Goal: Information Seeking & Learning: Learn about a topic

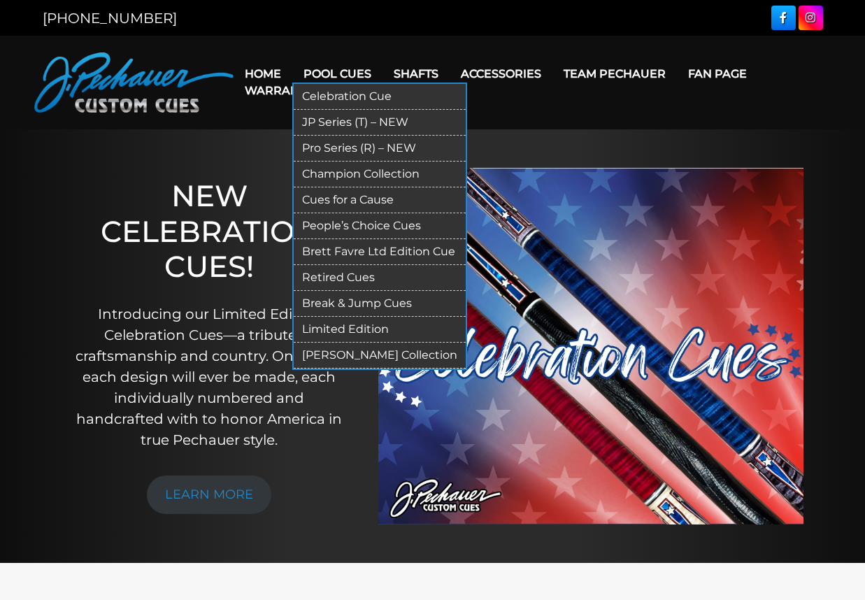
click at [360, 325] on link "Limited Edition" at bounding box center [380, 330] width 172 height 26
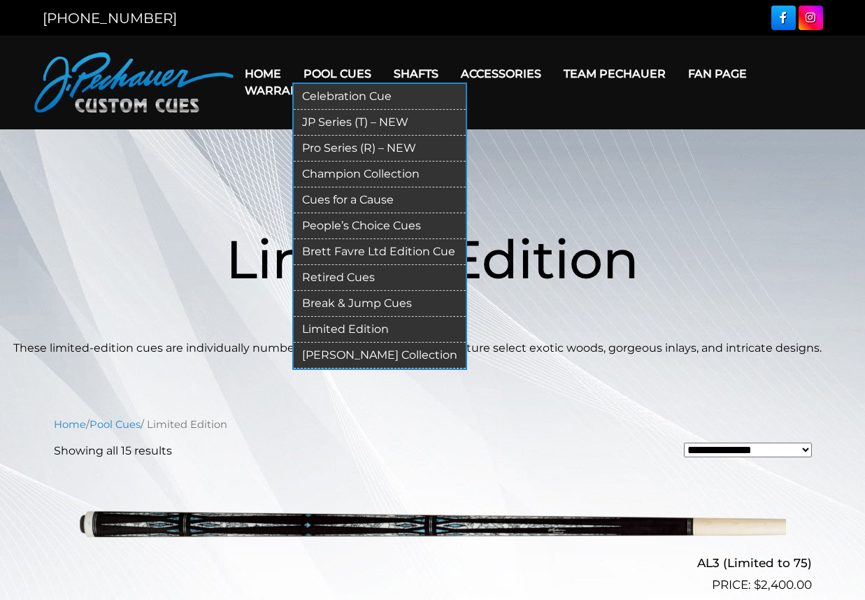
click at [353, 92] on link "Celebration Cue" at bounding box center [380, 97] width 172 height 26
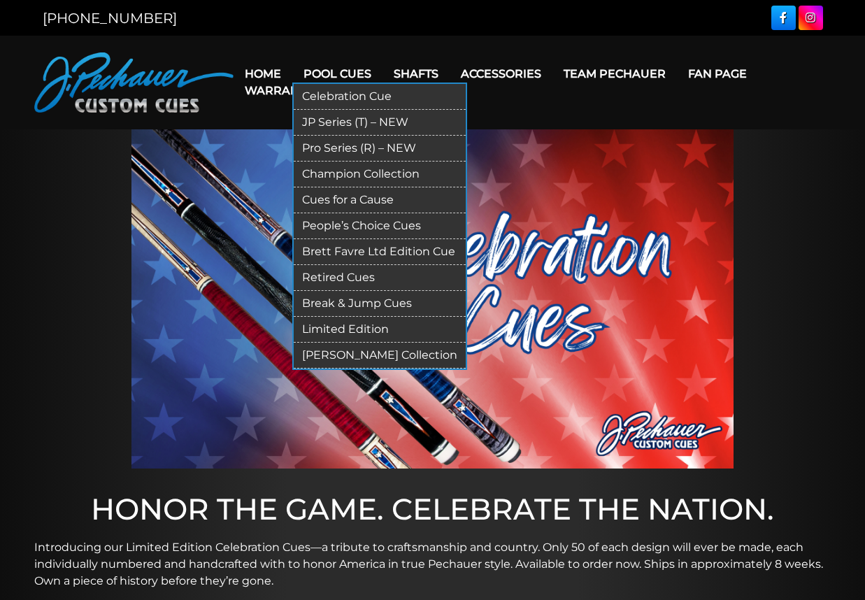
click at [353, 122] on link "JP Series (T) – NEW" at bounding box center [380, 123] width 172 height 26
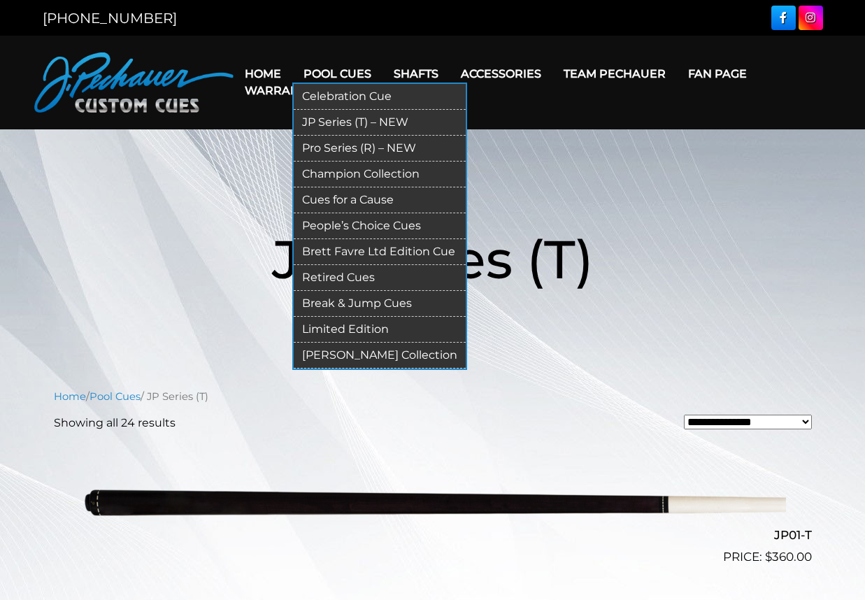
click at [352, 148] on link "Pro Series (R) – NEW" at bounding box center [380, 149] width 172 height 26
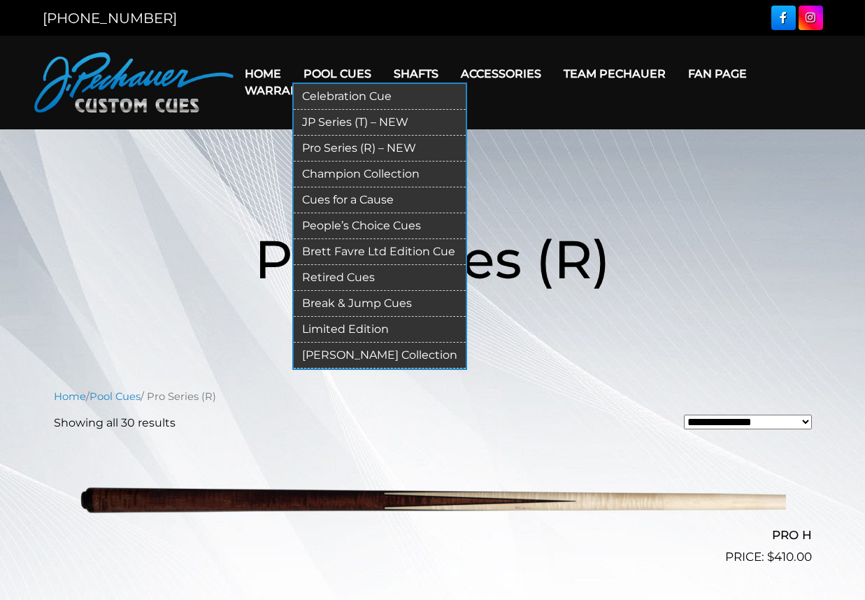
click at [362, 176] on link "Champion Collection" at bounding box center [380, 174] width 172 height 26
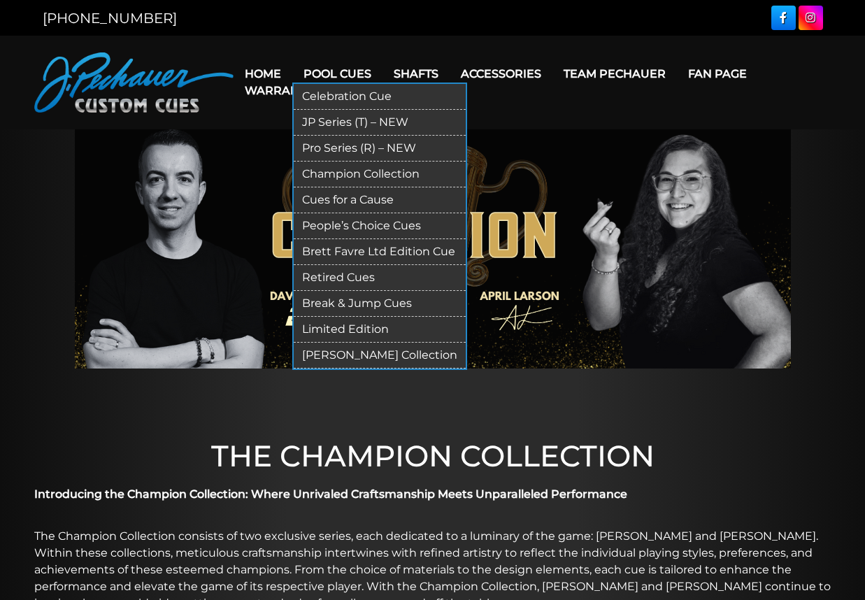
click at [345, 200] on link "Cues for a Cause" at bounding box center [380, 200] width 172 height 26
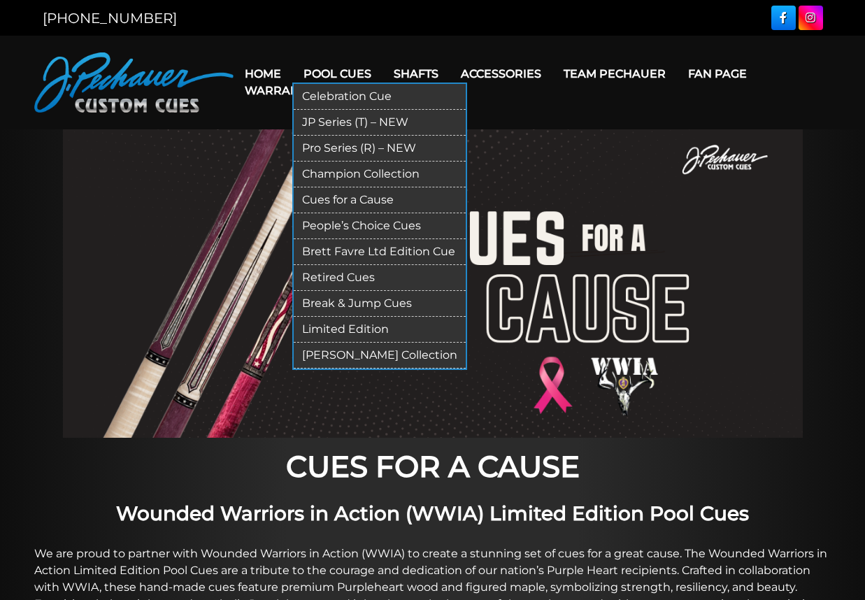
click at [367, 221] on link "People’s Choice Cues" at bounding box center [380, 226] width 172 height 26
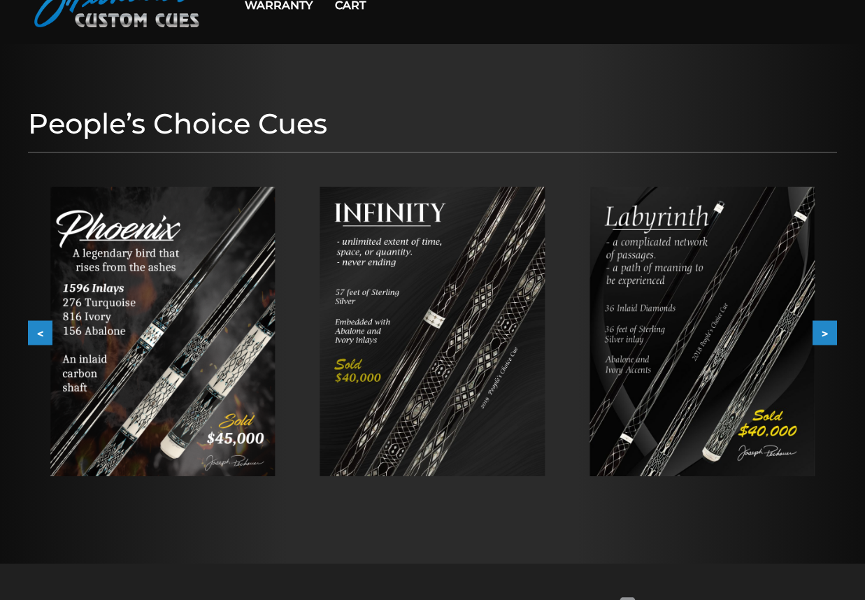
scroll to position [172, 0]
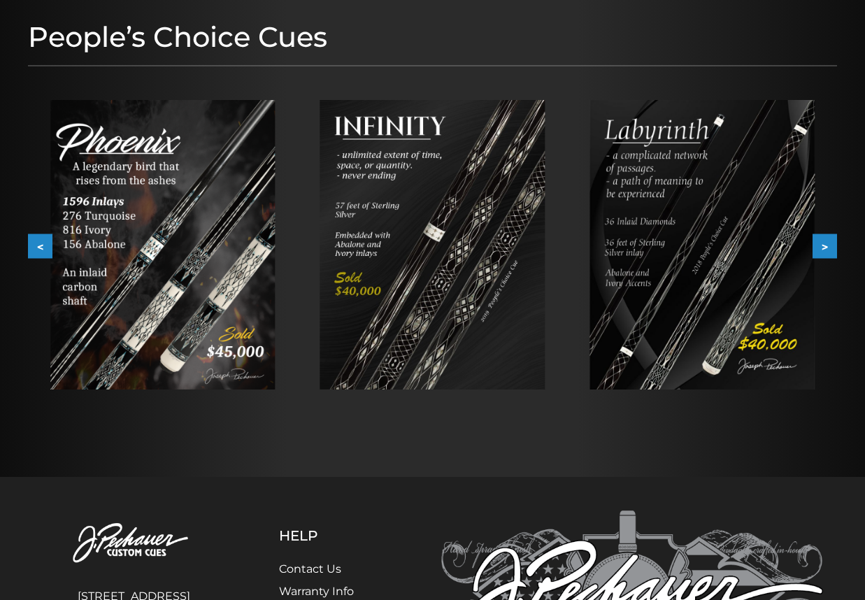
click at [820, 245] on button ">" at bounding box center [824, 246] width 24 height 24
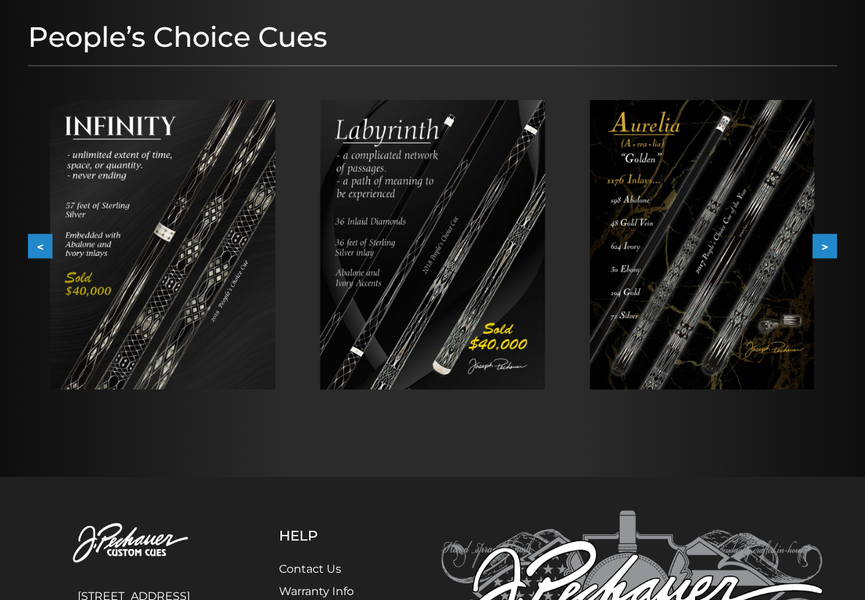
click at [820, 245] on button ">" at bounding box center [824, 246] width 24 height 24
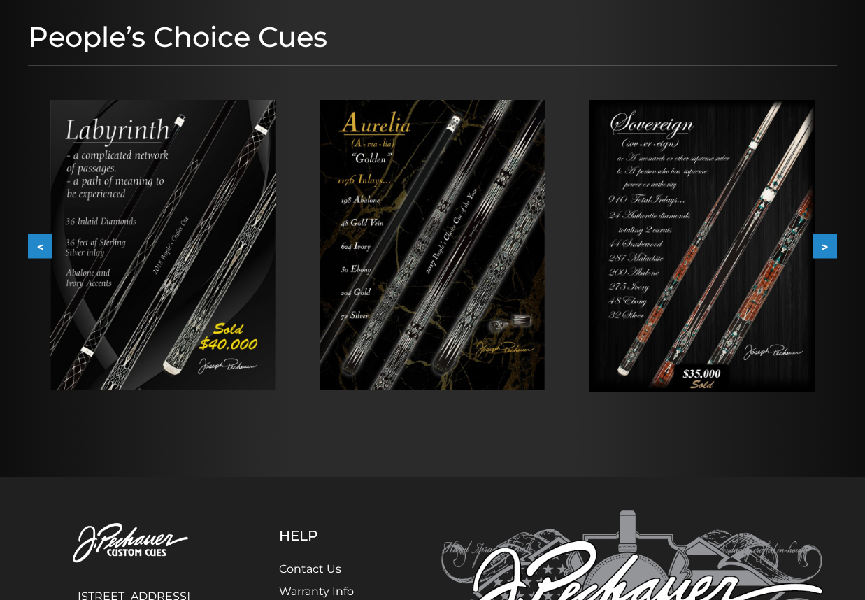
click at [820, 245] on button ">" at bounding box center [824, 246] width 24 height 24
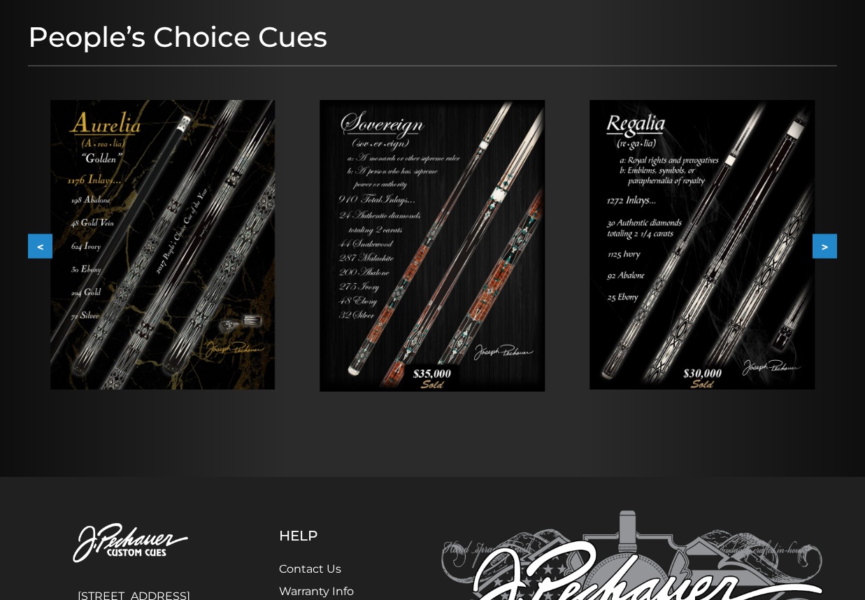
click at [820, 245] on button ">" at bounding box center [824, 246] width 24 height 24
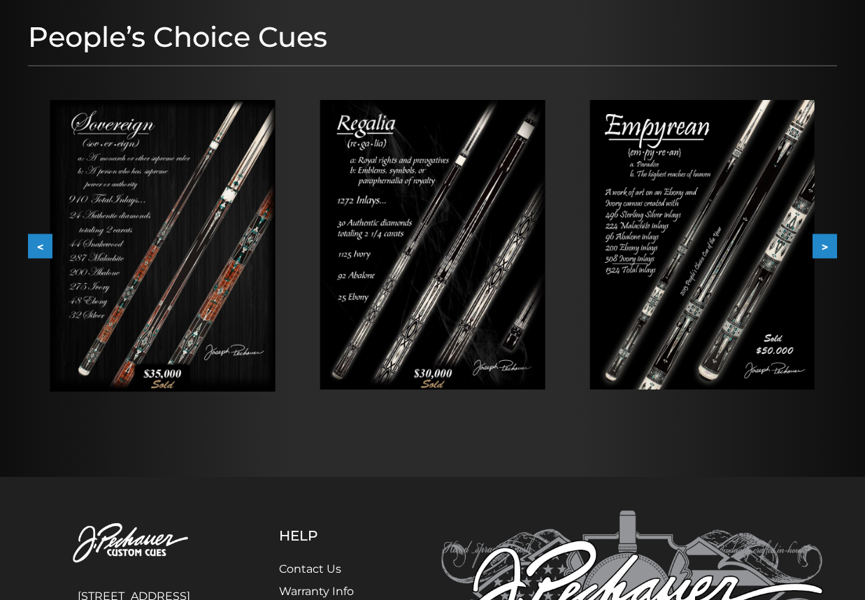
click at [820, 245] on button ">" at bounding box center [824, 246] width 24 height 24
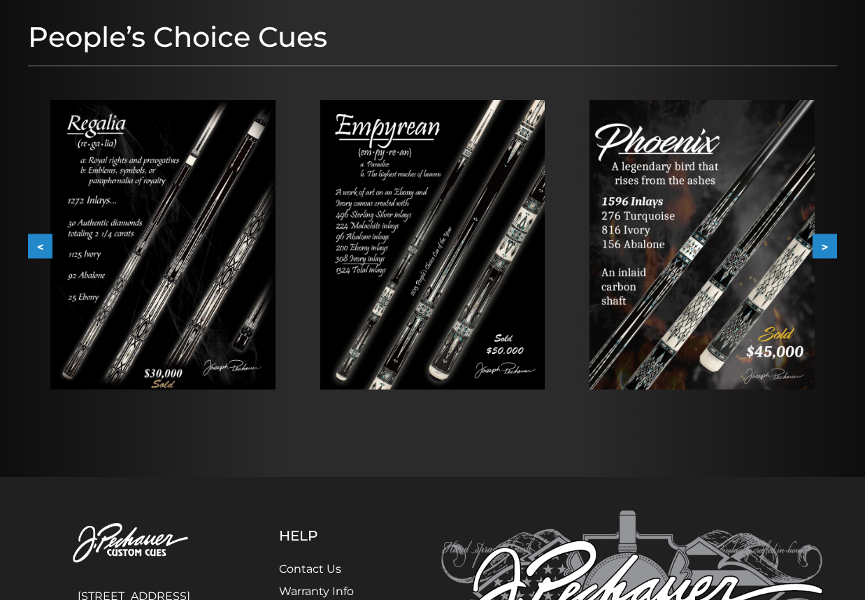
click at [820, 245] on button ">" at bounding box center [824, 246] width 24 height 24
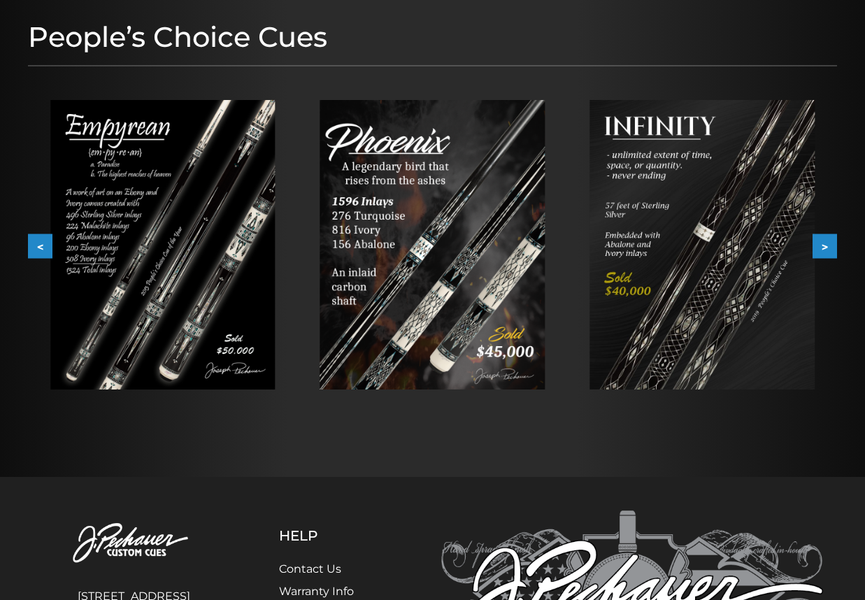
click at [820, 245] on button ">" at bounding box center [824, 246] width 24 height 24
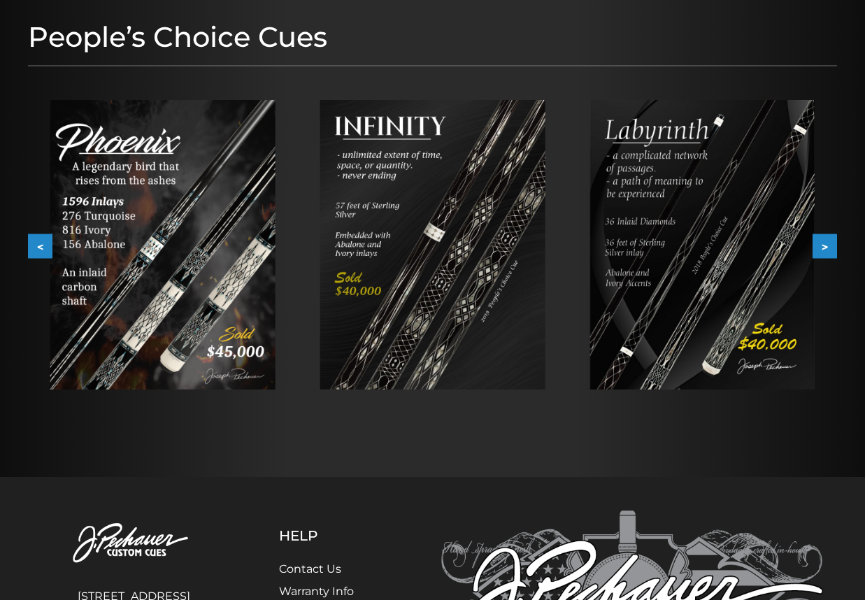
click at [820, 245] on button ">" at bounding box center [824, 246] width 24 height 24
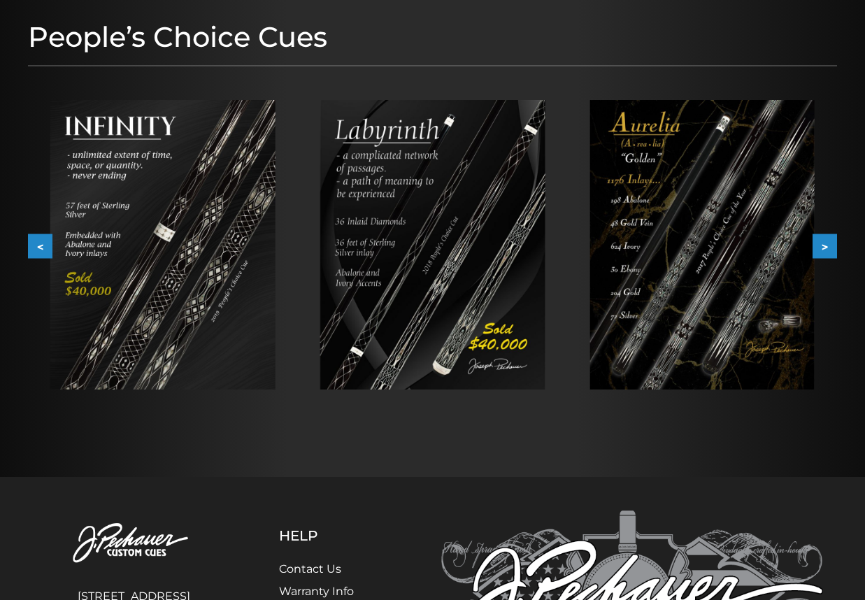
click at [820, 245] on button ">" at bounding box center [824, 246] width 24 height 24
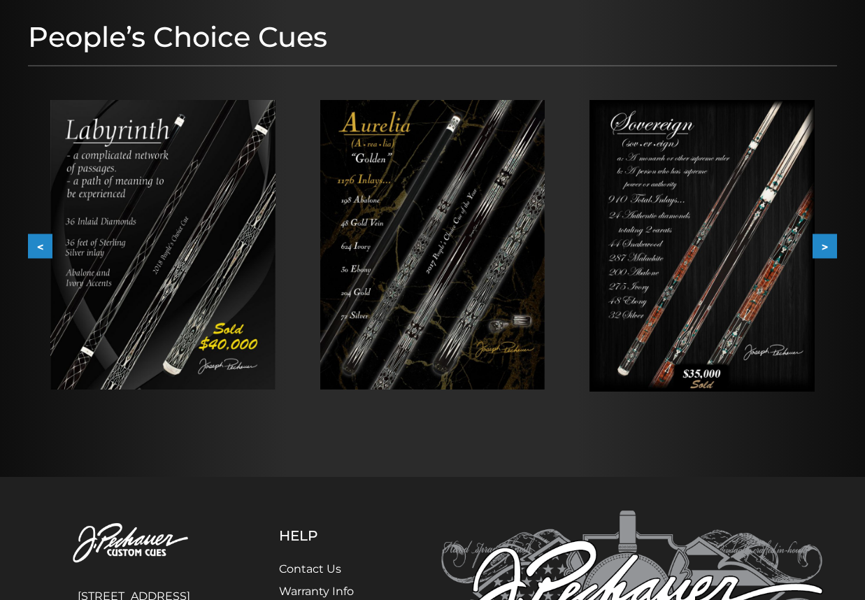
click at [820, 245] on button ">" at bounding box center [824, 246] width 24 height 24
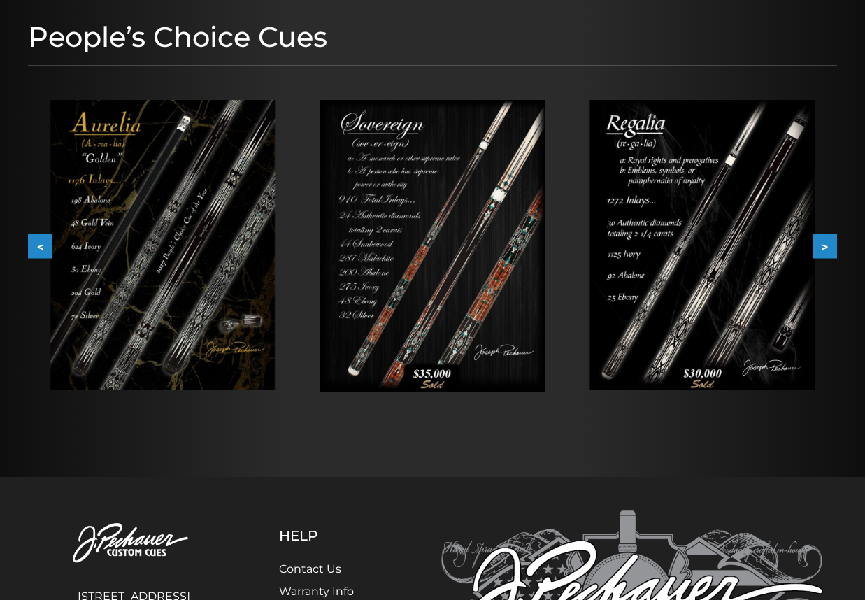
click at [820, 245] on button ">" at bounding box center [824, 246] width 24 height 24
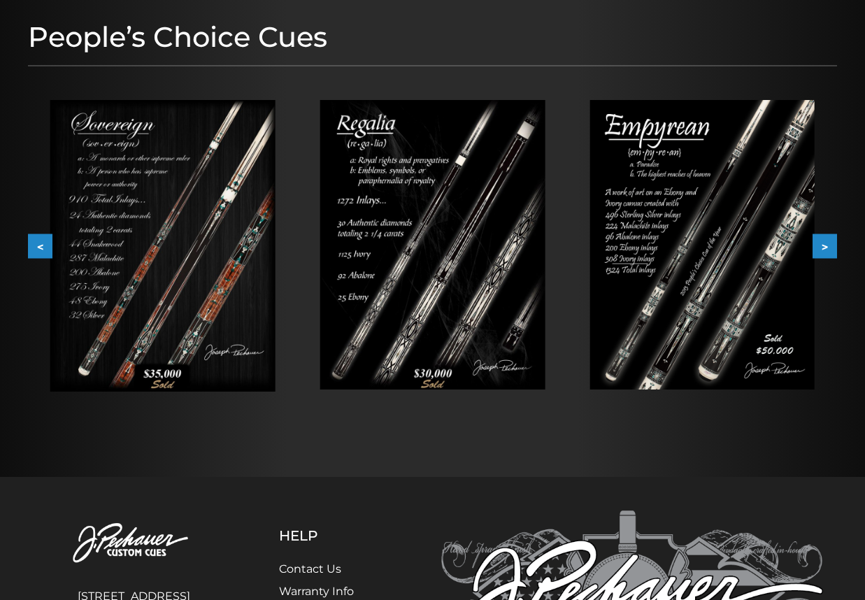
click at [820, 245] on button ">" at bounding box center [824, 246] width 24 height 24
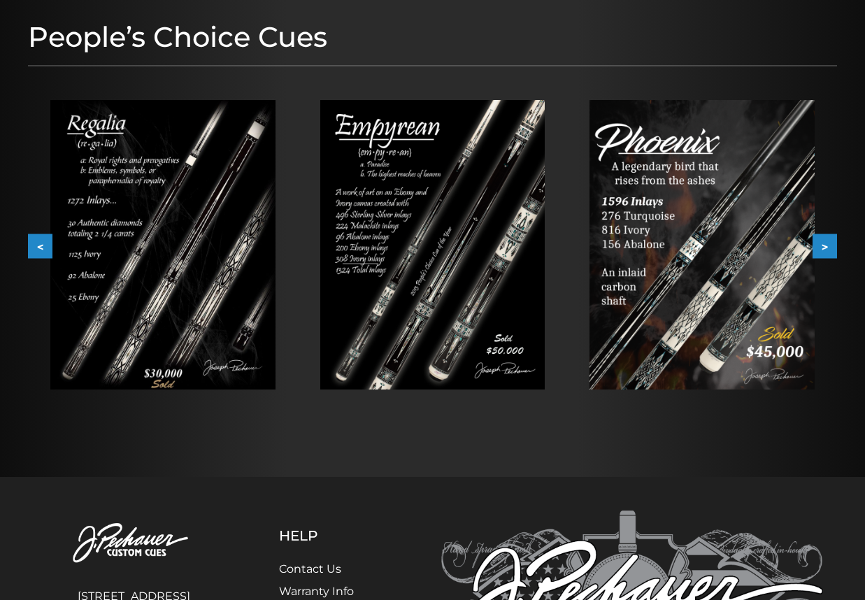
click at [820, 245] on button ">" at bounding box center [824, 246] width 24 height 24
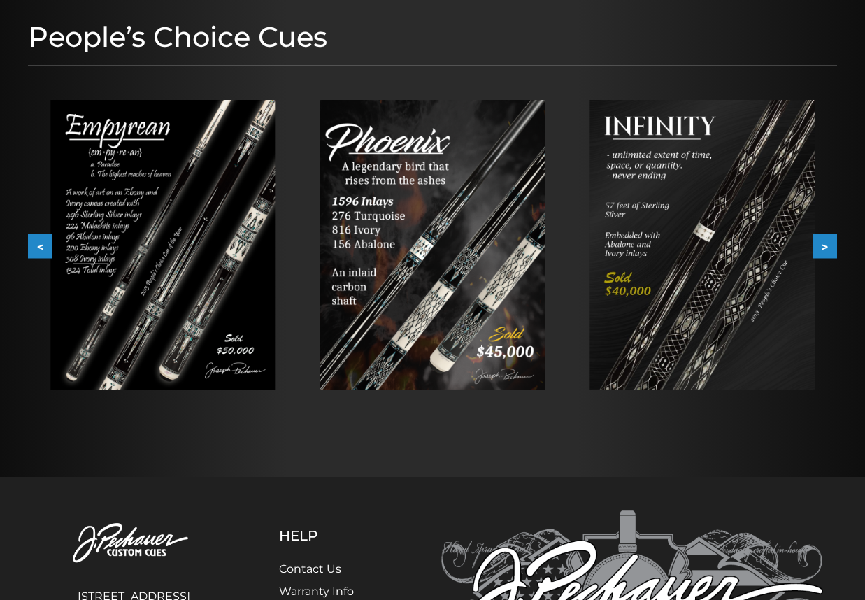
click at [820, 245] on button ">" at bounding box center [824, 246] width 24 height 24
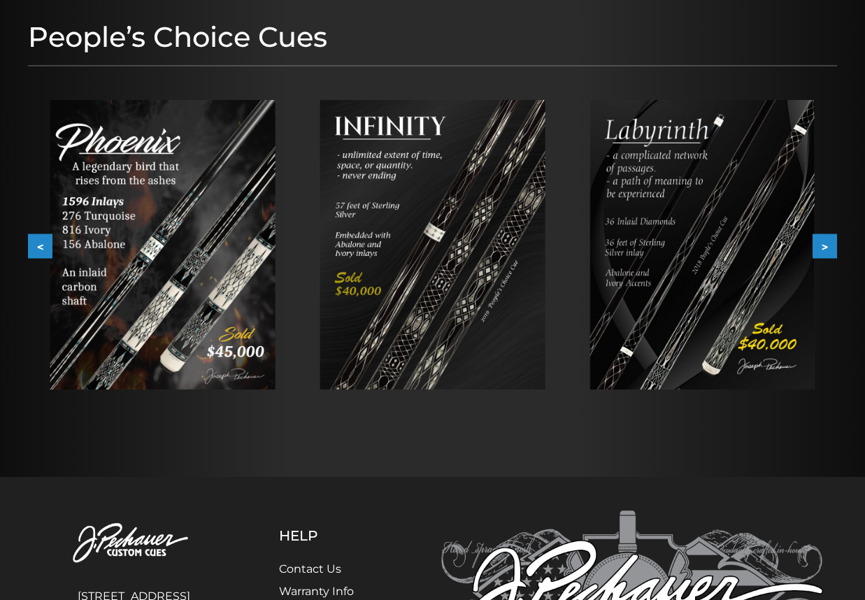
click at [820, 245] on button ">" at bounding box center [824, 246] width 24 height 24
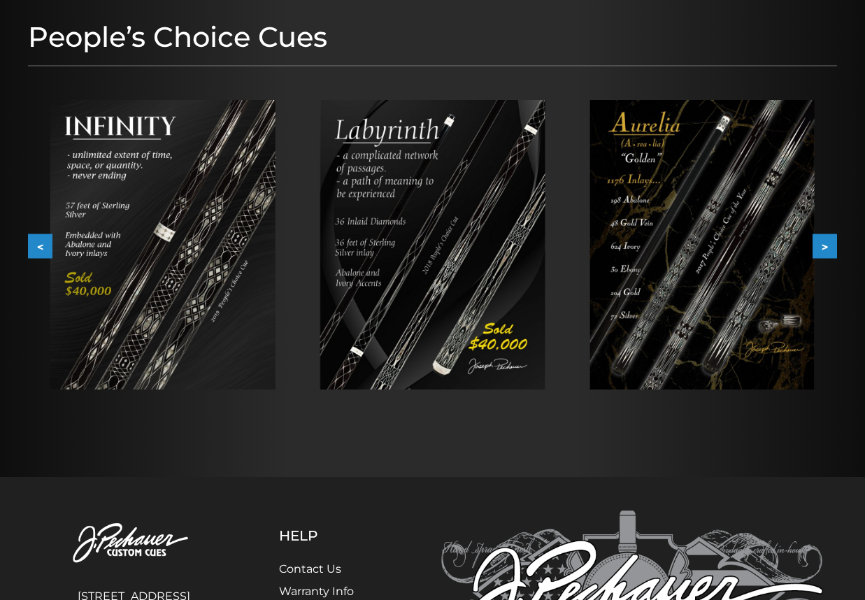
click at [709, 217] on img at bounding box center [701, 244] width 225 height 289
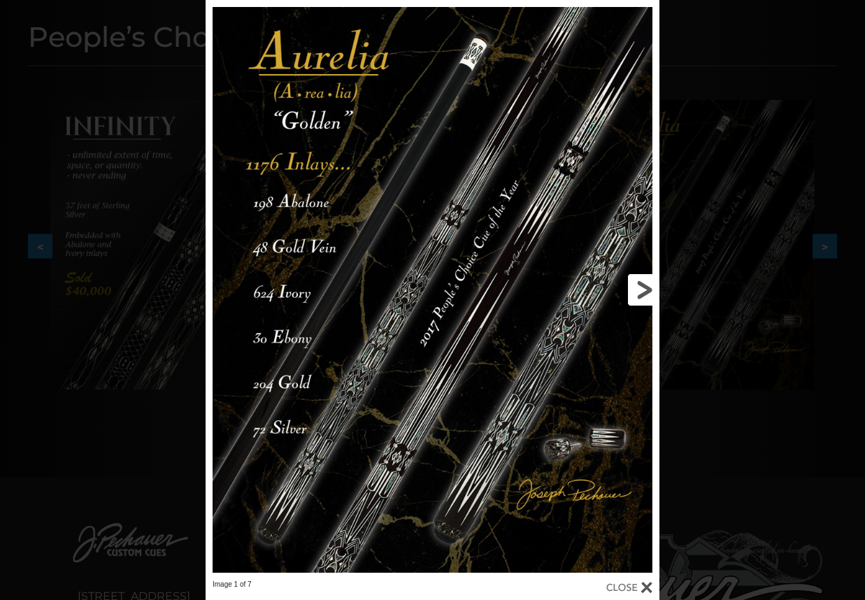
click at [647, 288] on link at bounding box center [557, 290] width 204 height 580
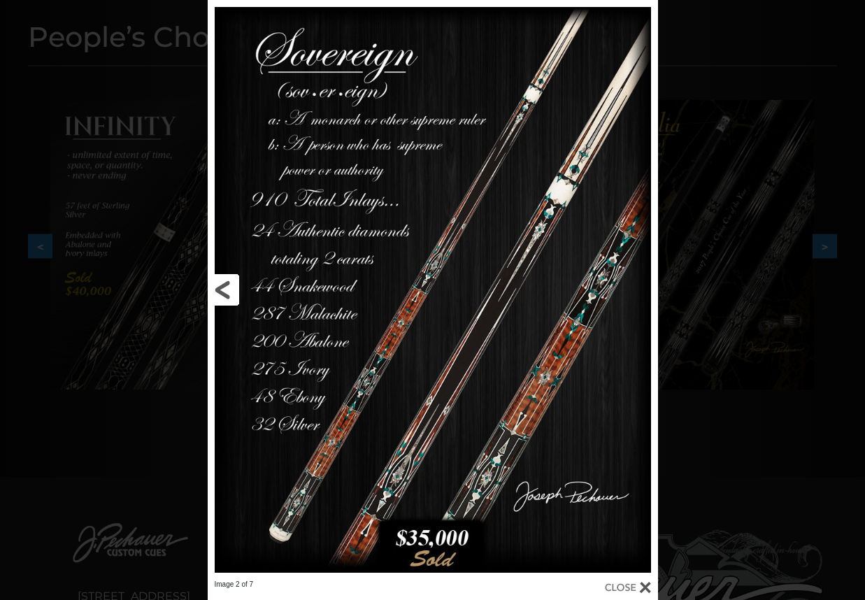
click at [226, 289] on link at bounding box center [309, 290] width 203 height 580
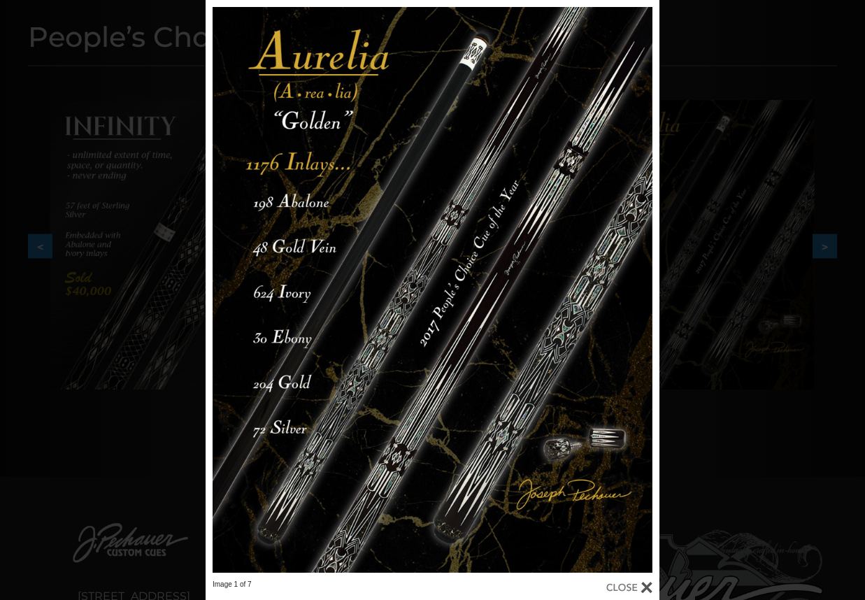
click at [740, 134] on div "Image 1 of 7" at bounding box center [432, 300] width 865 height 600
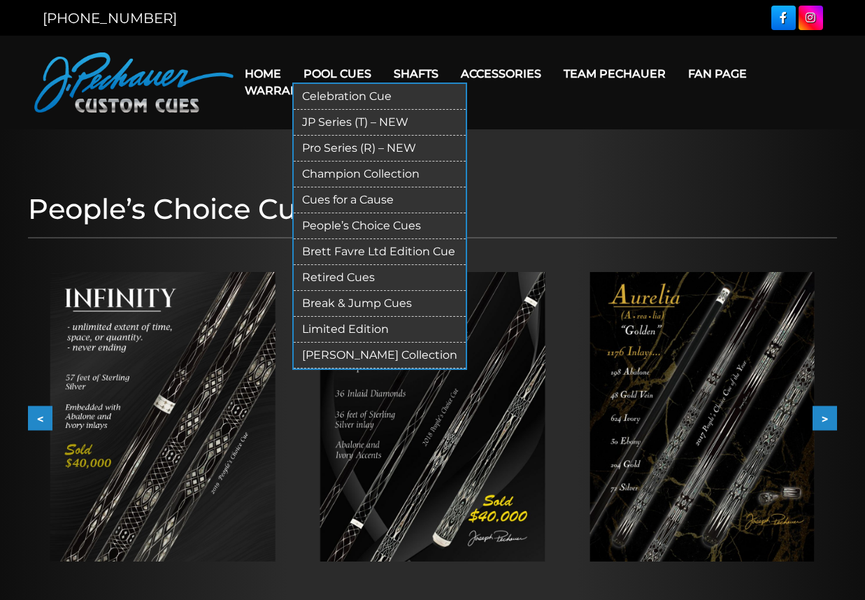
scroll to position [0, 0]
click at [362, 250] on link "Brett Favre Ltd Edition Cue" at bounding box center [380, 252] width 172 height 26
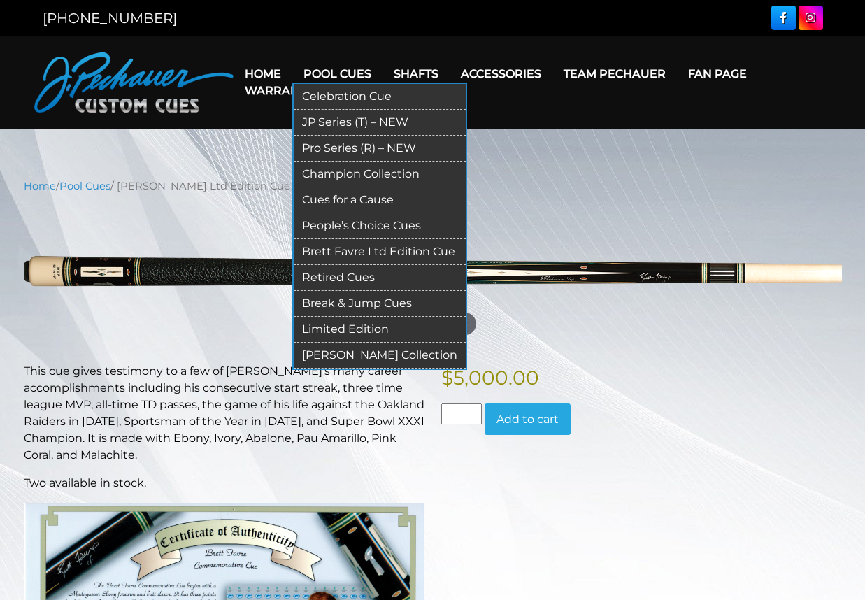
click at [352, 354] on link "[PERSON_NAME] Collection" at bounding box center [380, 356] width 172 height 26
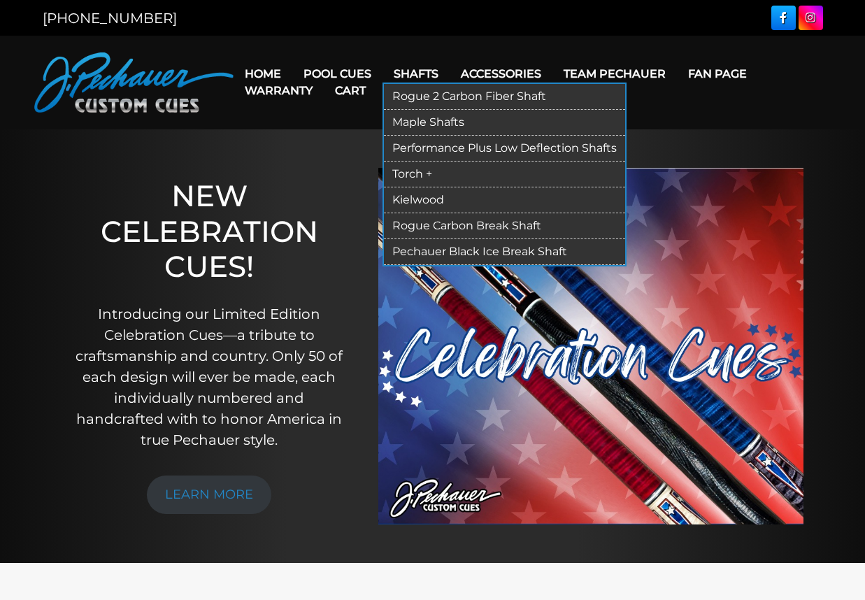
click at [440, 95] on link "Rogue 2 Carbon Fiber Shaft" at bounding box center [504, 97] width 241 height 26
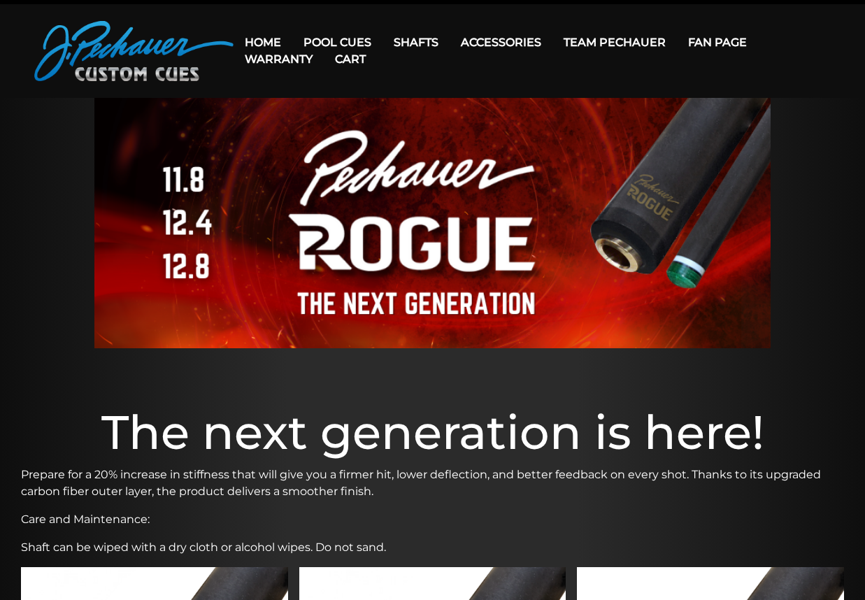
scroll to position [30, 0]
